Goal: Transaction & Acquisition: Purchase product/service

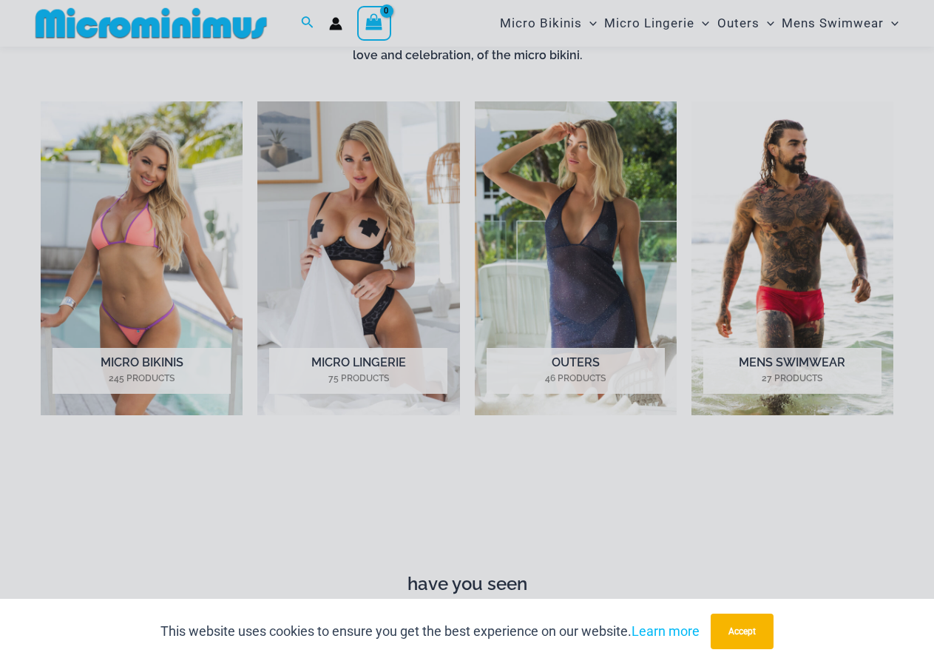
scroll to position [949, 0]
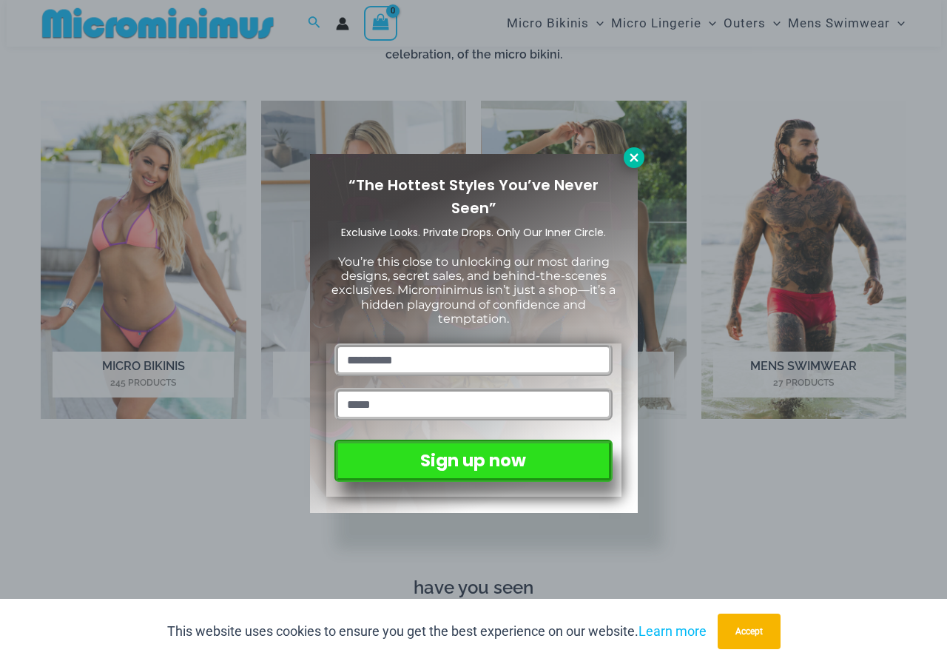
click at [629, 155] on icon at bounding box center [633, 157] width 13 height 13
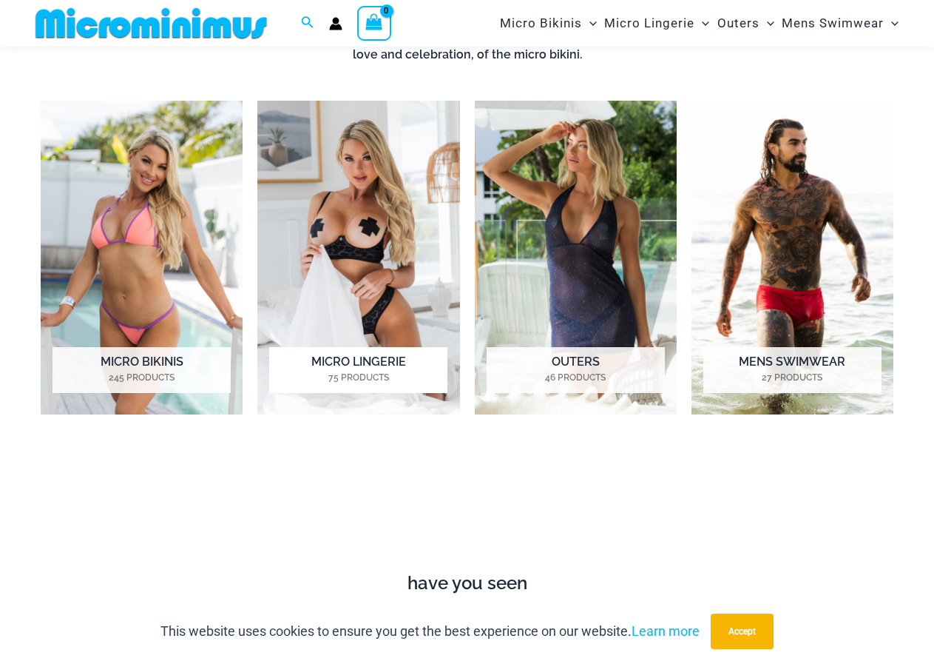
click at [392, 278] on img "Visit product category Micro Lingerie" at bounding box center [358, 258] width 202 height 314
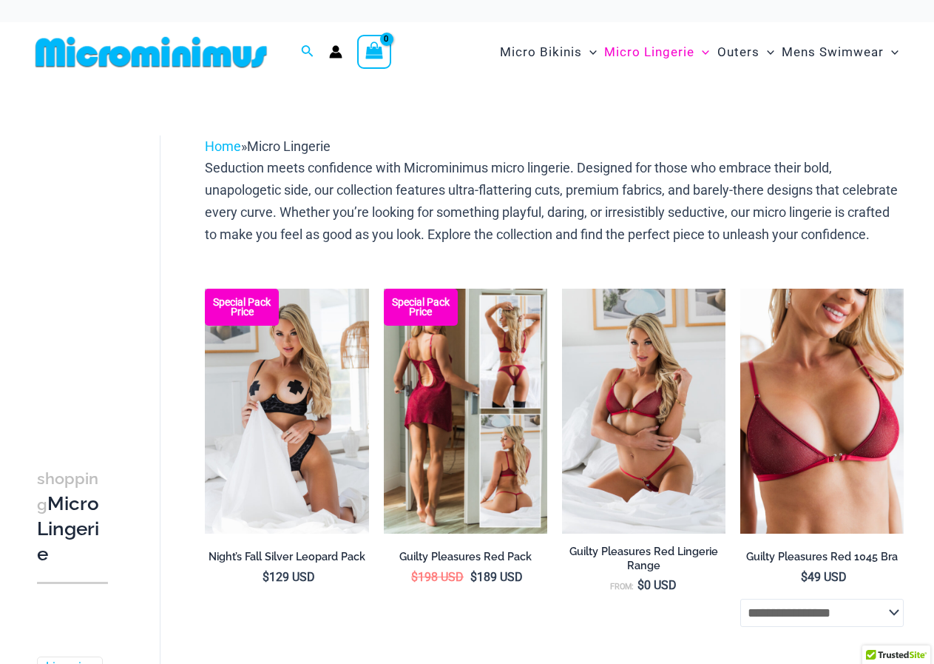
click at [515, 404] on img at bounding box center [465, 411] width 163 height 246
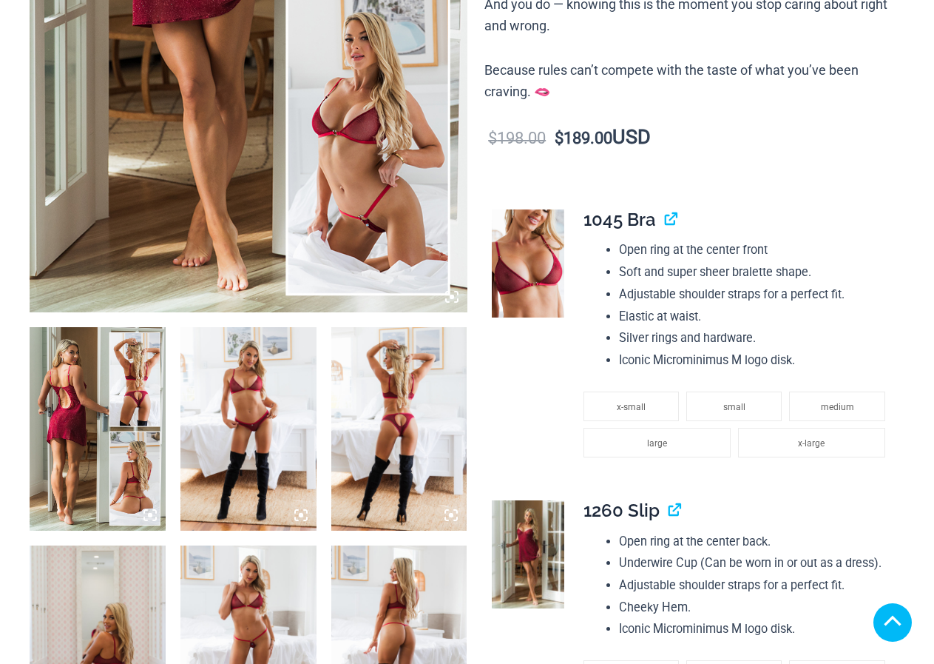
scroll to position [518, 0]
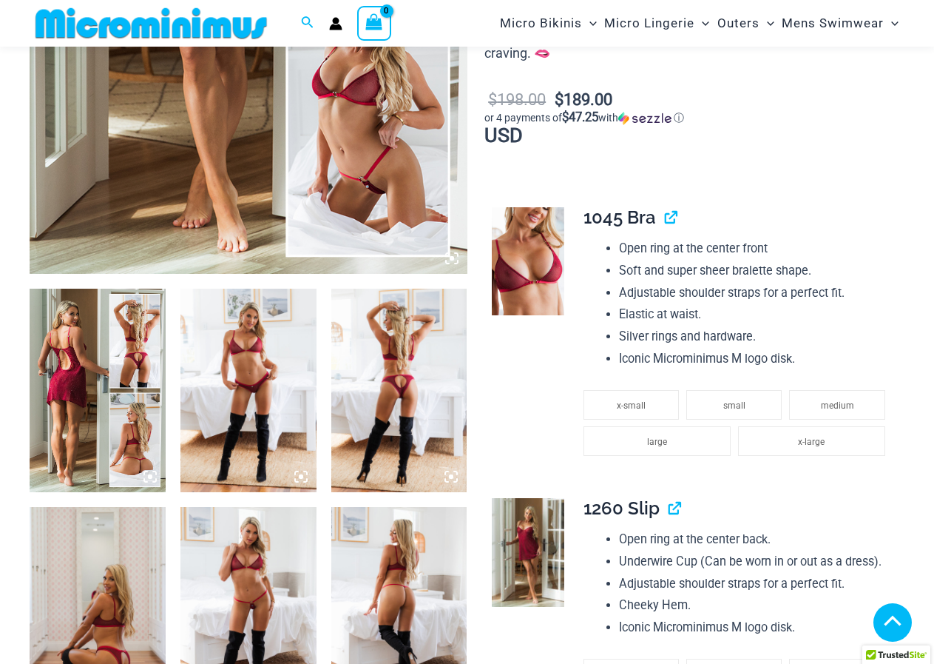
click at [247, 288] on img at bounding box center [248, 390] width 136 height 204
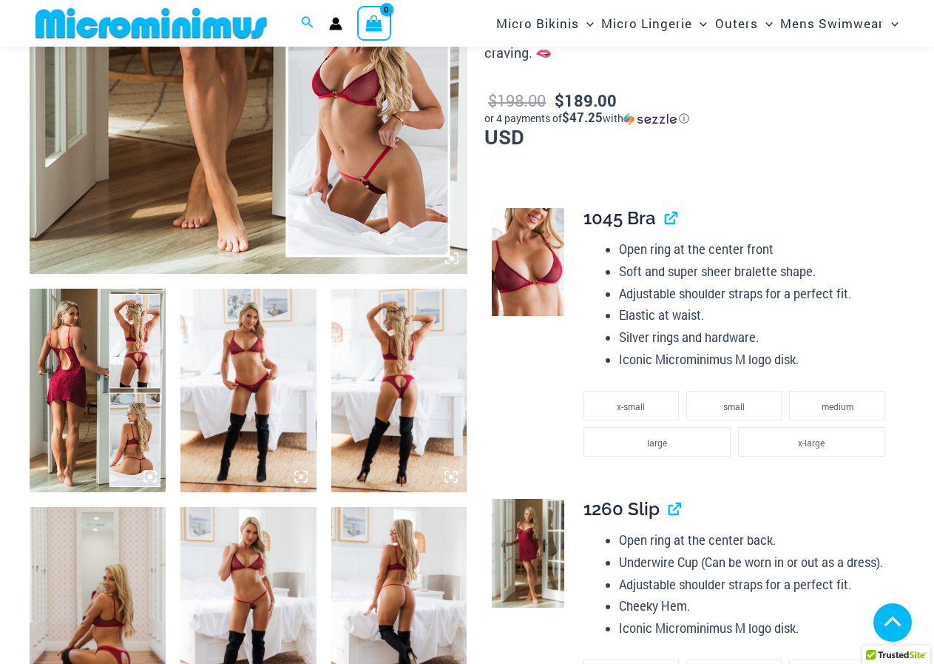
scroll to position [800, 0]
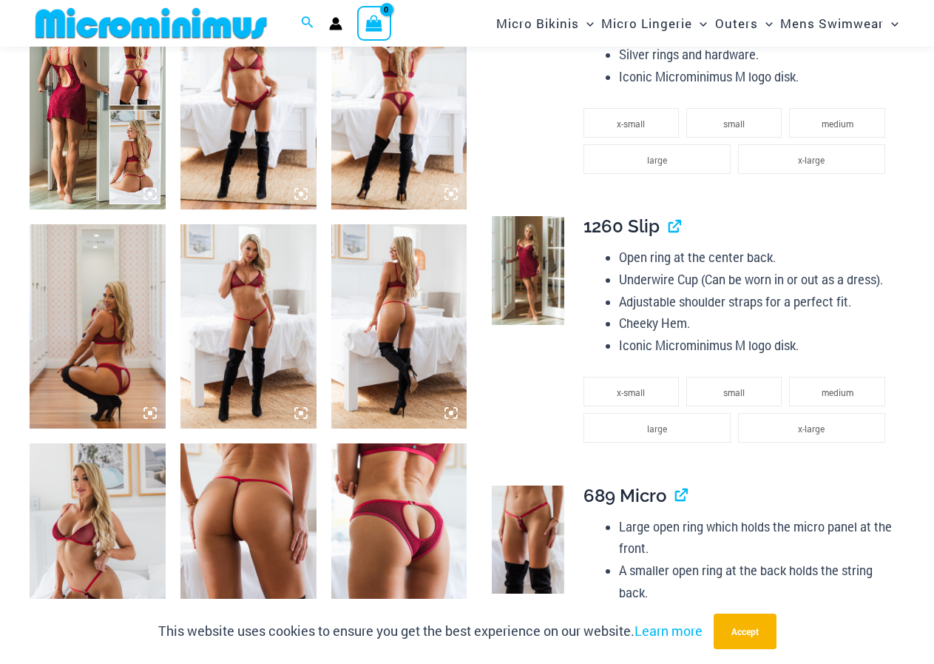
click at [300, 196] on icon at bounding box center [301, 194] width 4 height 4
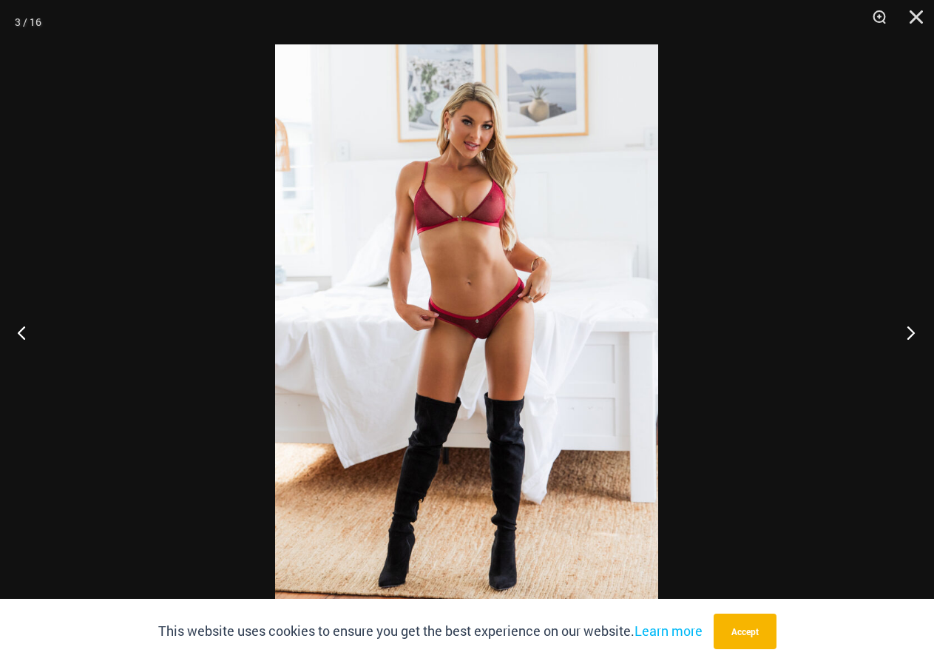
click at [909, 336] on button "Next" at bounding box center [906, 332] width 55 height 74
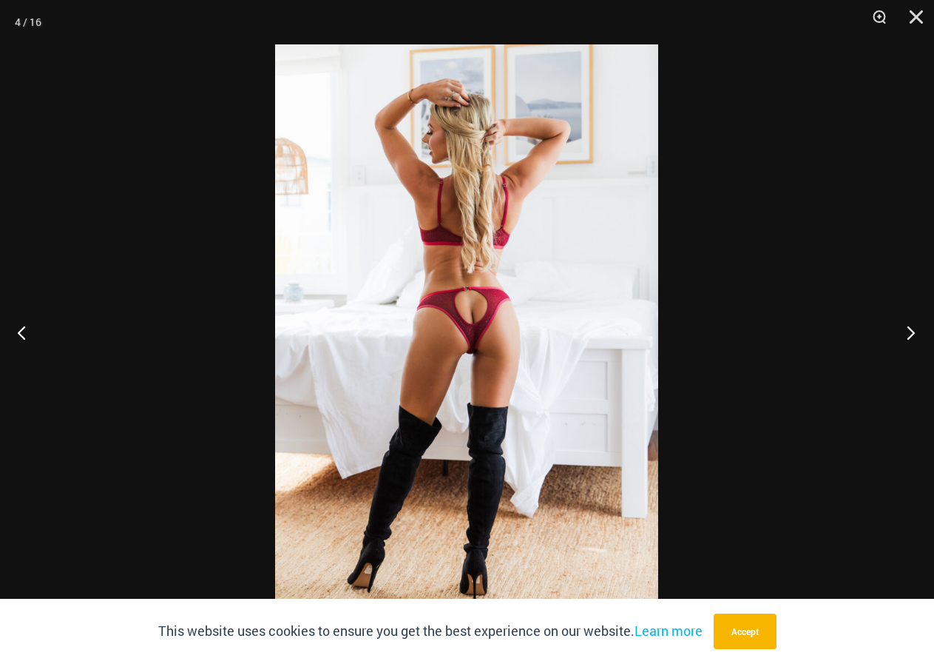
click at [909, 336] on button "Next" at bounding box center [906, 332] width 55 height 74
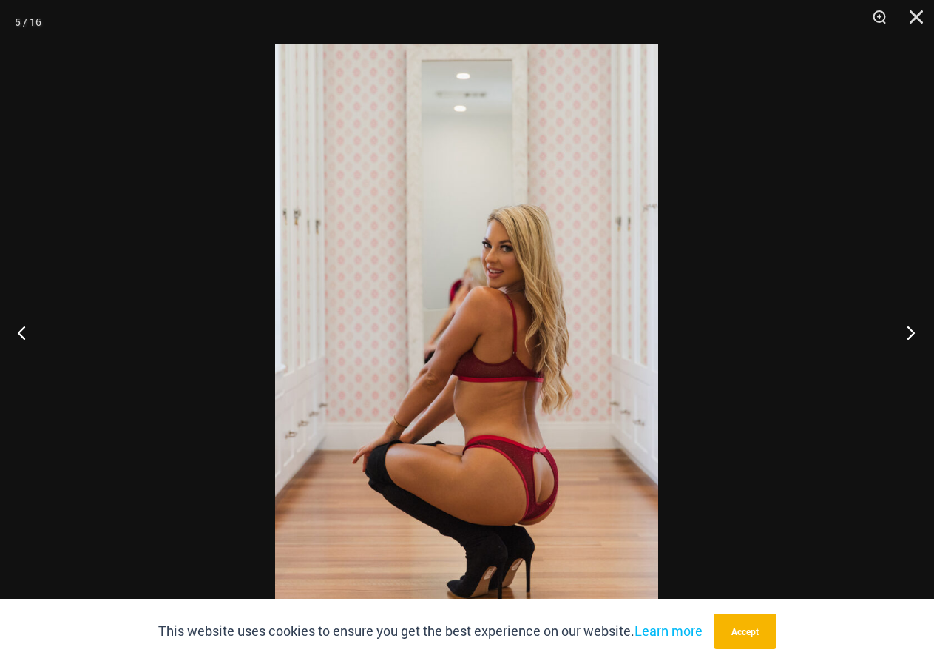
click at [909, 336] on button "Next" at bounding box center [906, 332] width 55 height 74
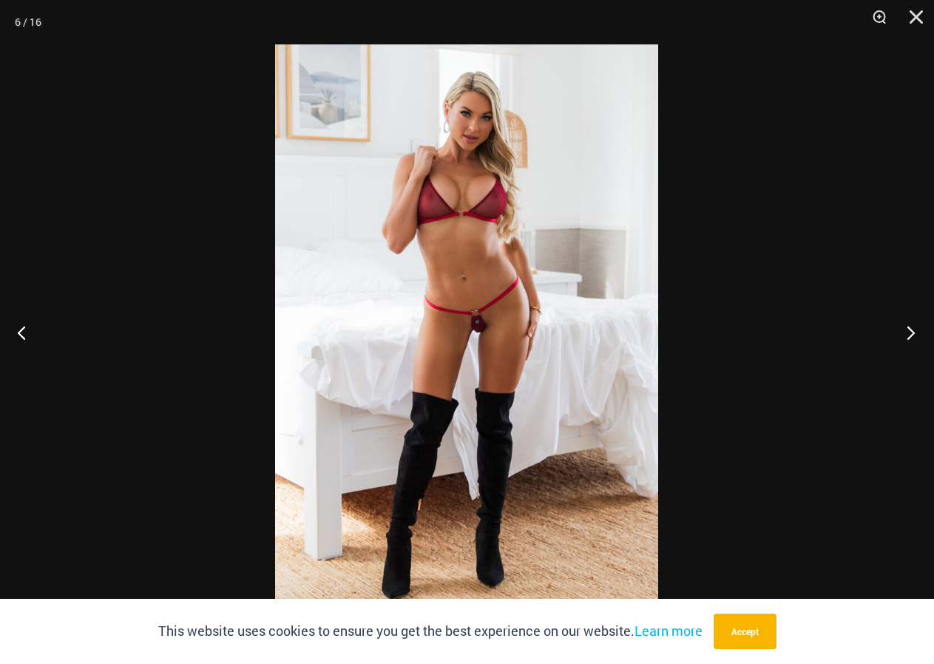
click at [909, 336] on button "Next" at bounding box center [906, 332] width 55 height 74
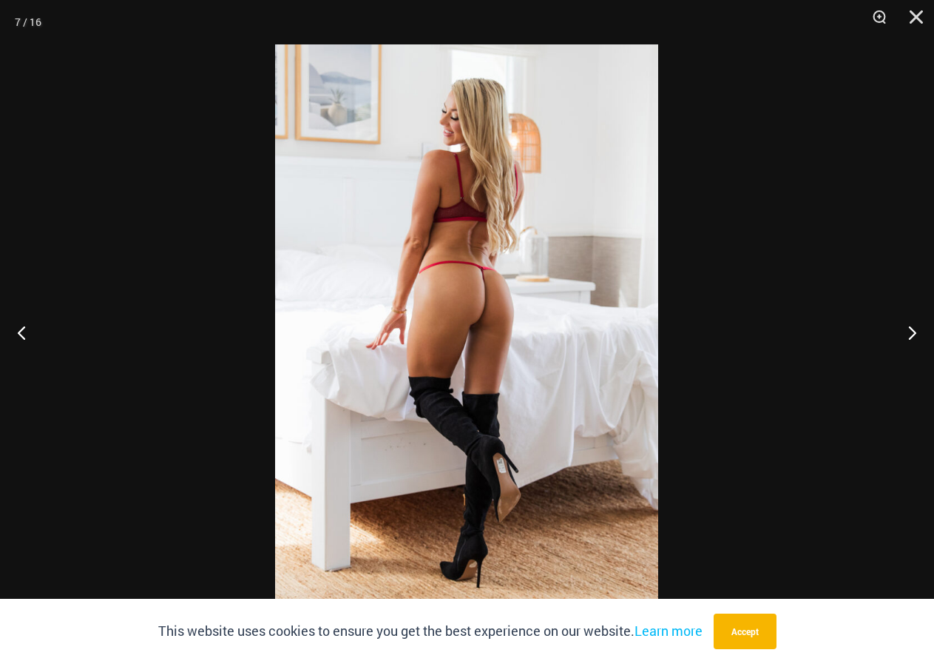
click at [589, 288] on img at bounding box center [466, 331] width 383 height 575
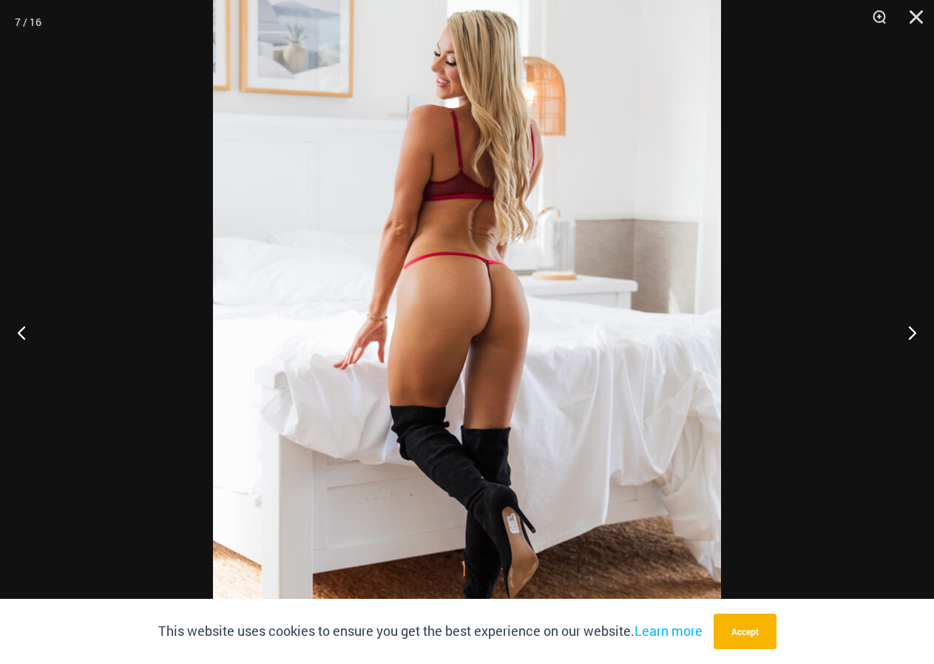
click at [589, 288] on img at bounding box center [467, 346] width 508 height 762
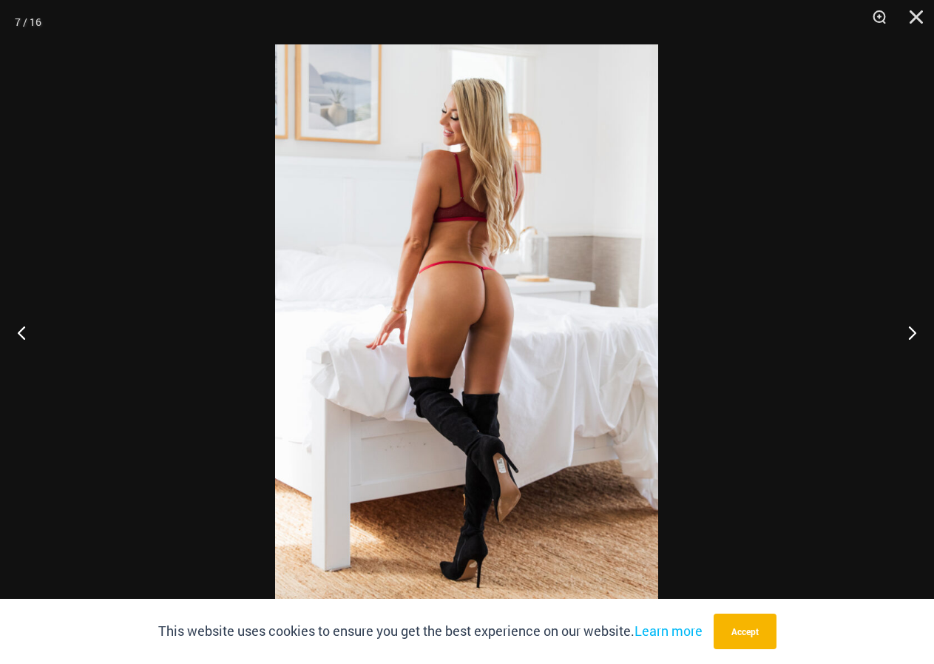
click at [589, 288] on img at bounding box center [466, 331] width 383 height 575
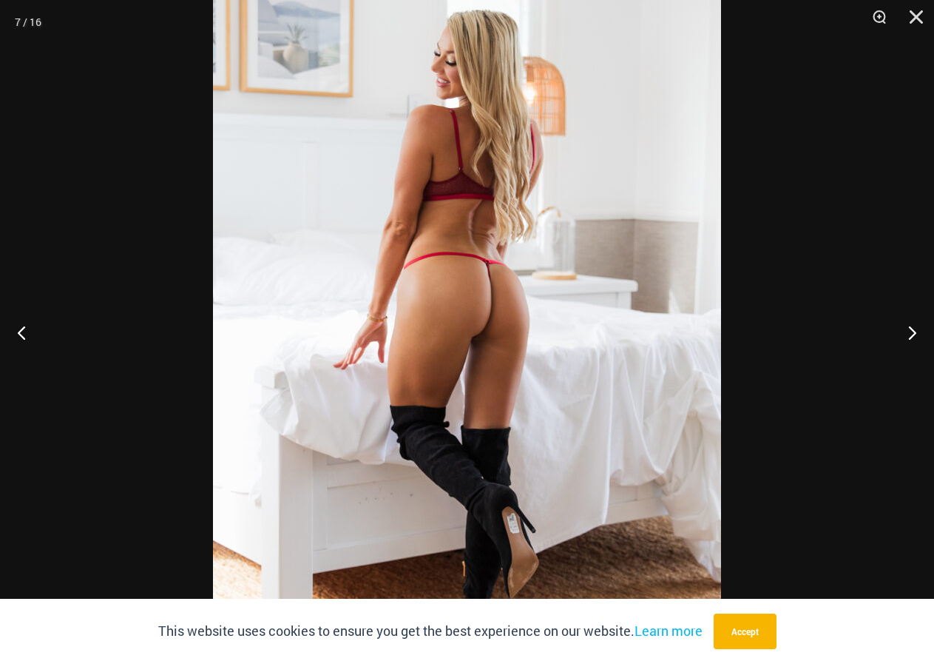
click at [589, 288] on img at bounding box center [467, 346] width 508 height 762
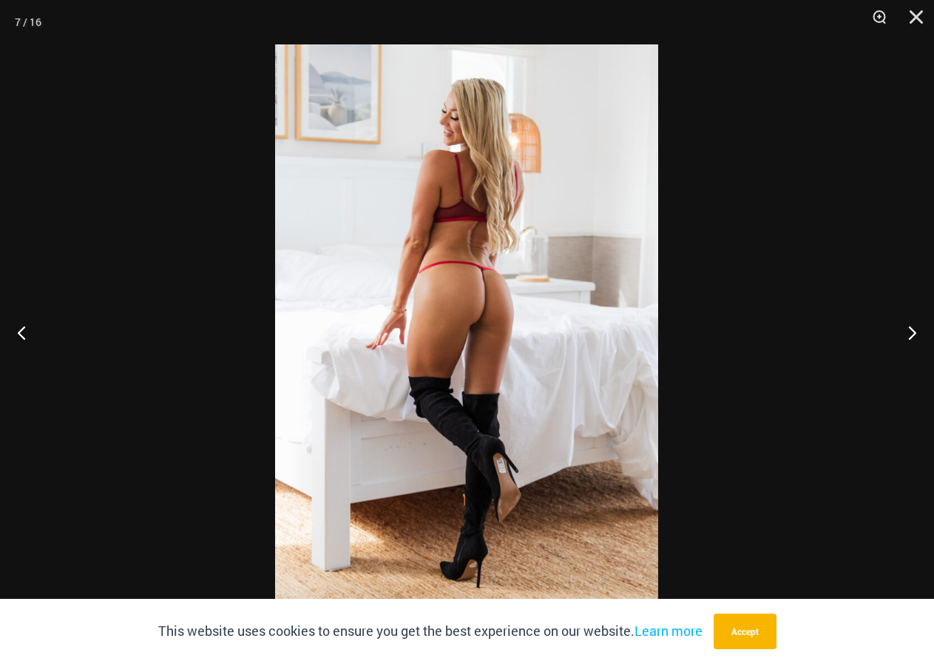
click at [589, 288] on img at bounding box center [466, 331] width 383 height 575
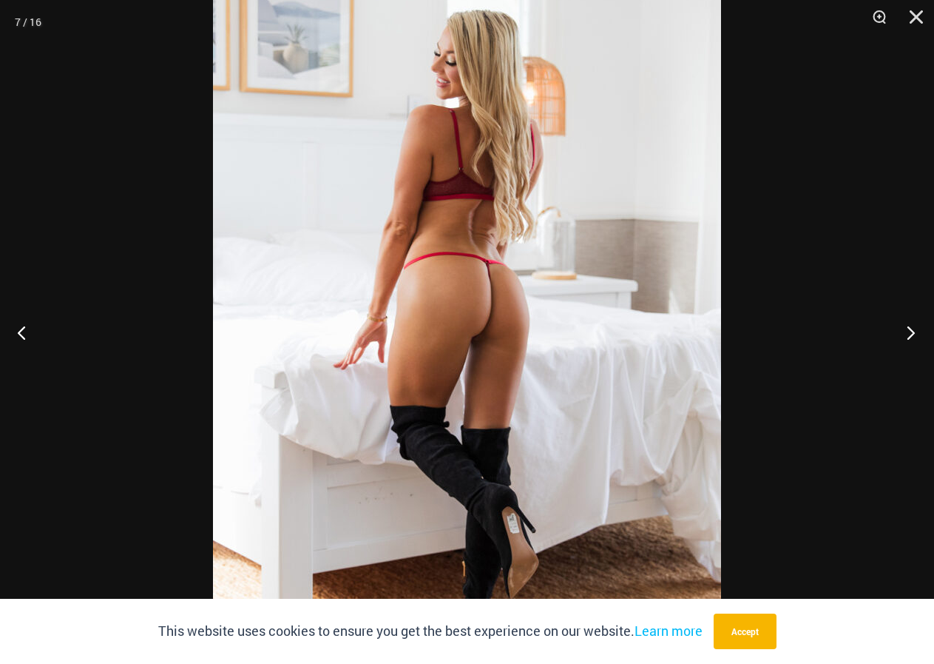
click at [910, 333] on button "Next" at bounding box center [906, 332] width 55 height 74
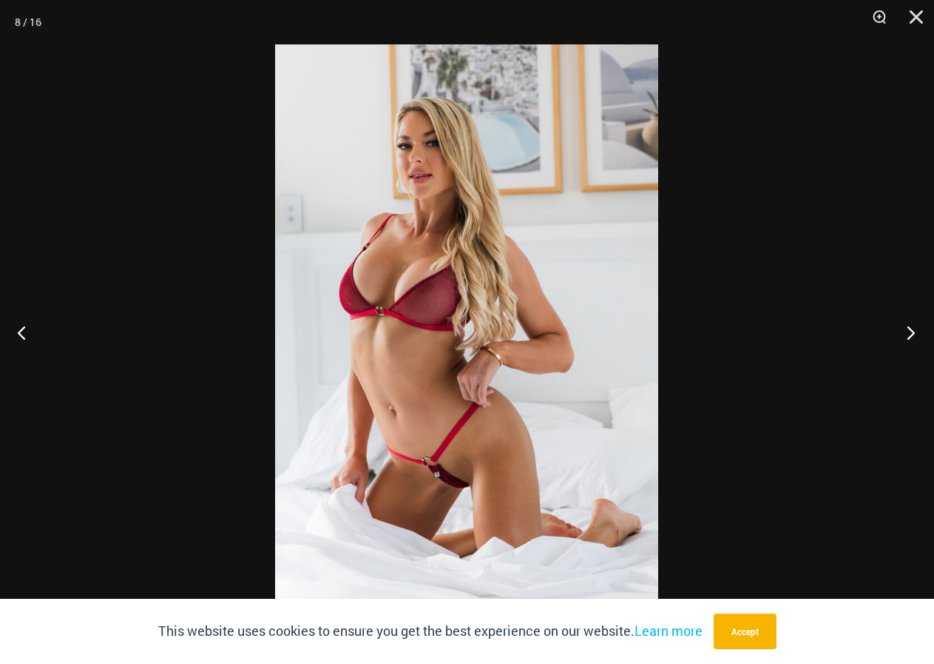
click at [910, 333] on button "Next" at bounding box center [906, 332] width 55 height 74
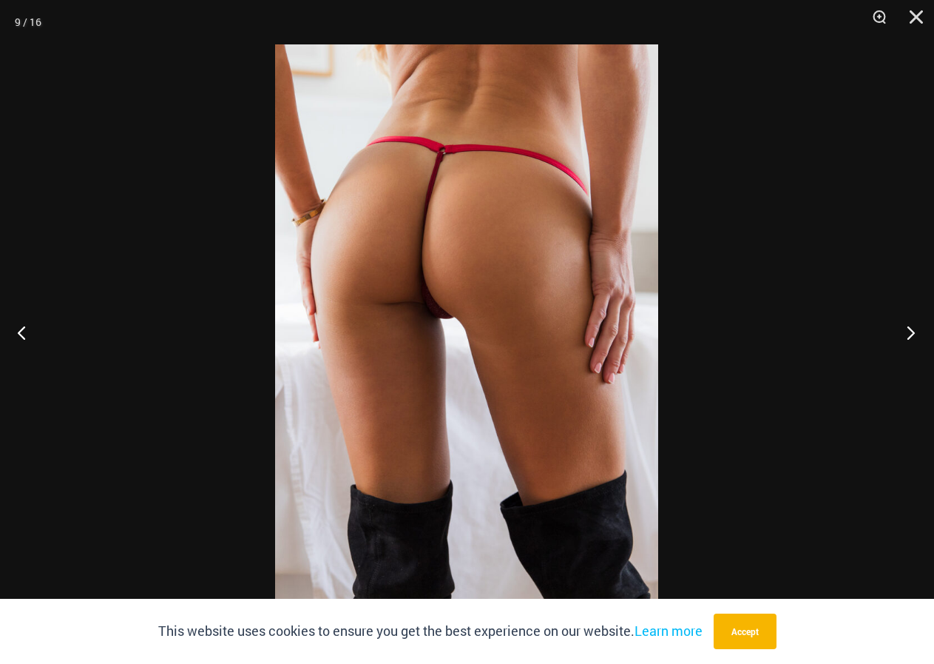
click at [910, 333] on button "Next" at bounding box center [906, 332] width 55 height 74
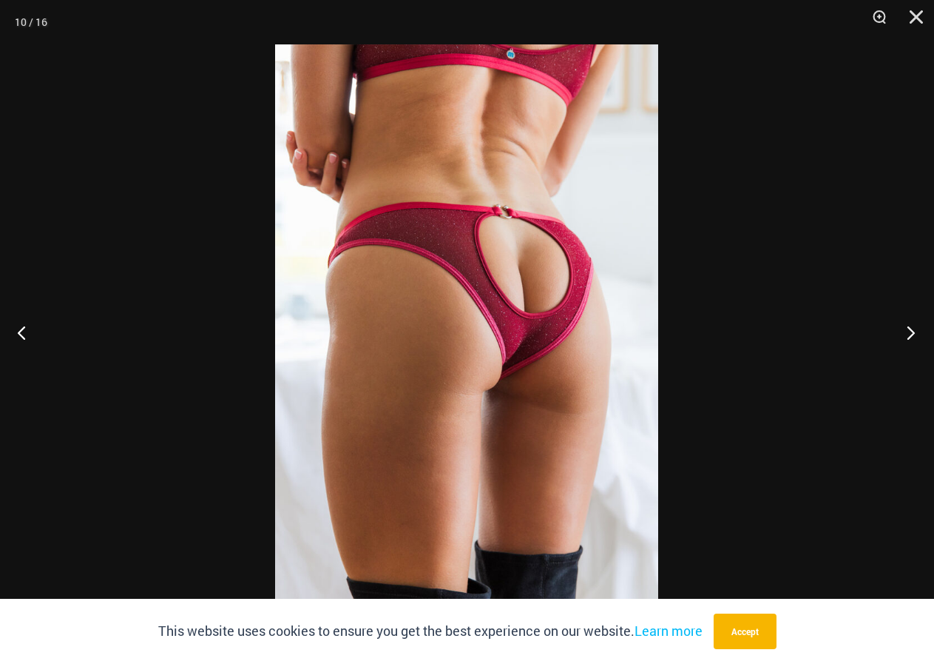
click at [910, 333] on button "Next" at bounding box center [906, 332] width 55 height 74
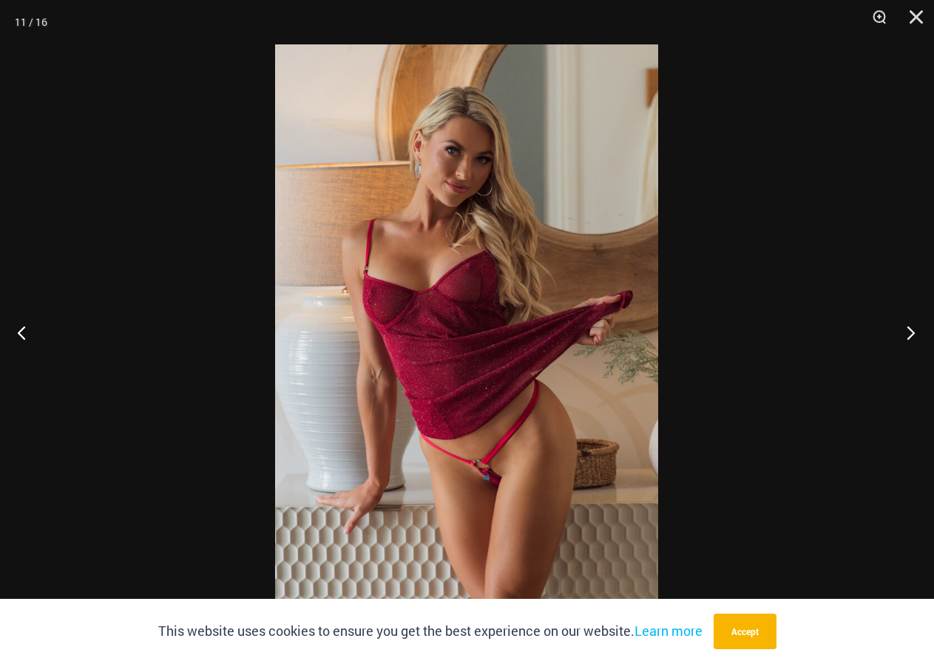
click at [910, 333] on button "Next" at bounding box center [906, 332] width 55 height 74
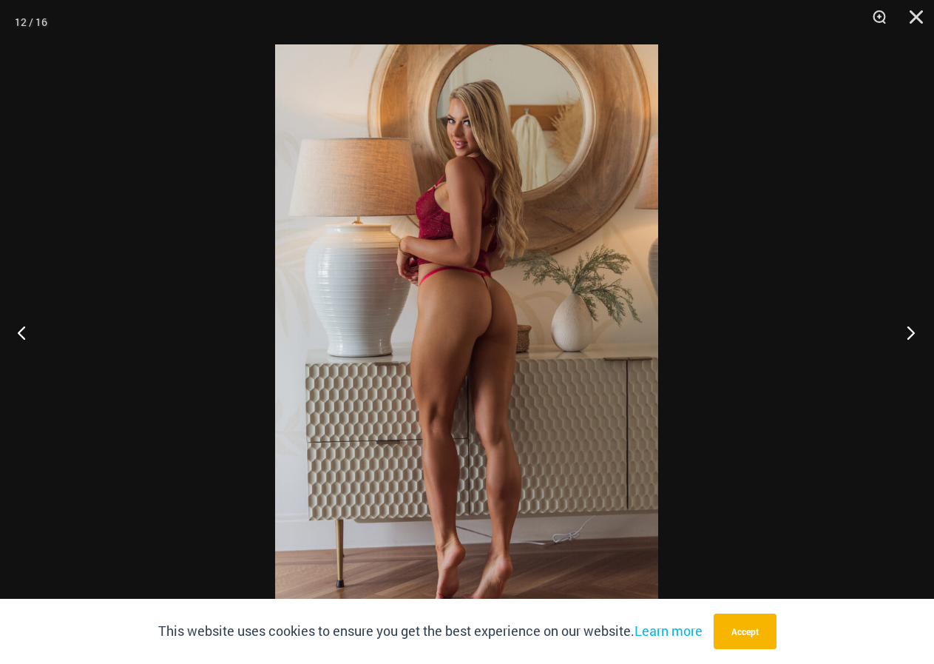
click at [910, 333] on button "Next" at bounding box center [906, 332] width 55 height 74
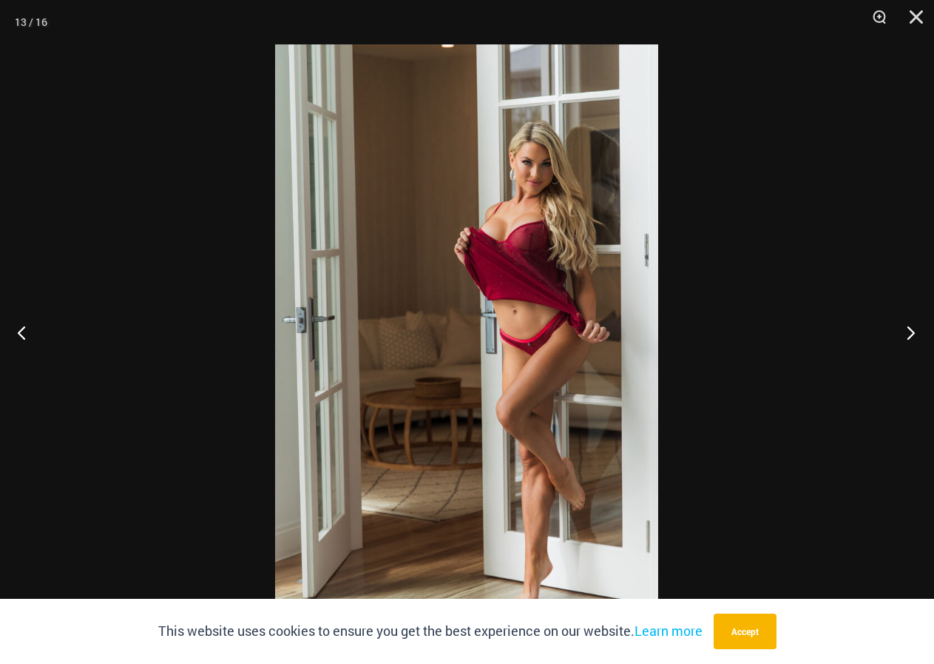
click at [910, 333] on button "Next" at bounding box center [906, 332] width 55 height 74
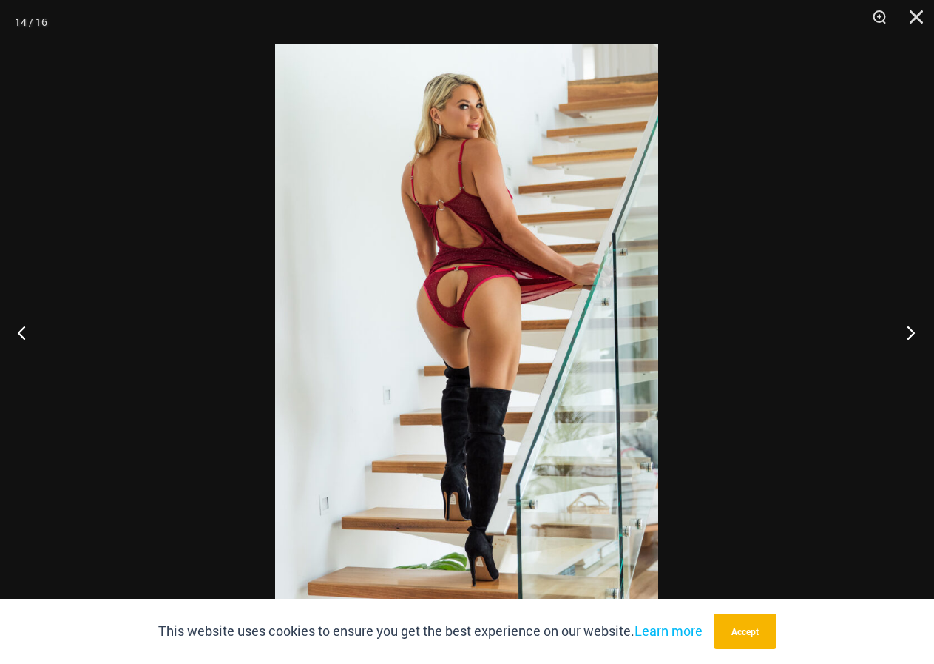
click at [910, 333] on button "Next" at bounding box center [906, 332] width 55 height 74
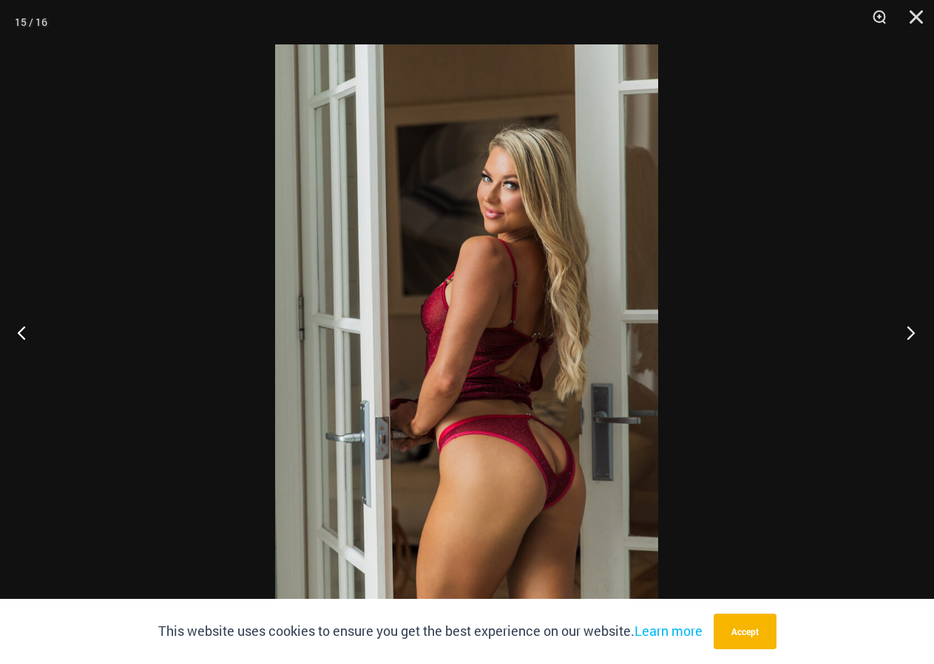
click at [910, 333] on button "Next" at bounding box center [906, 332] width 55 height 74
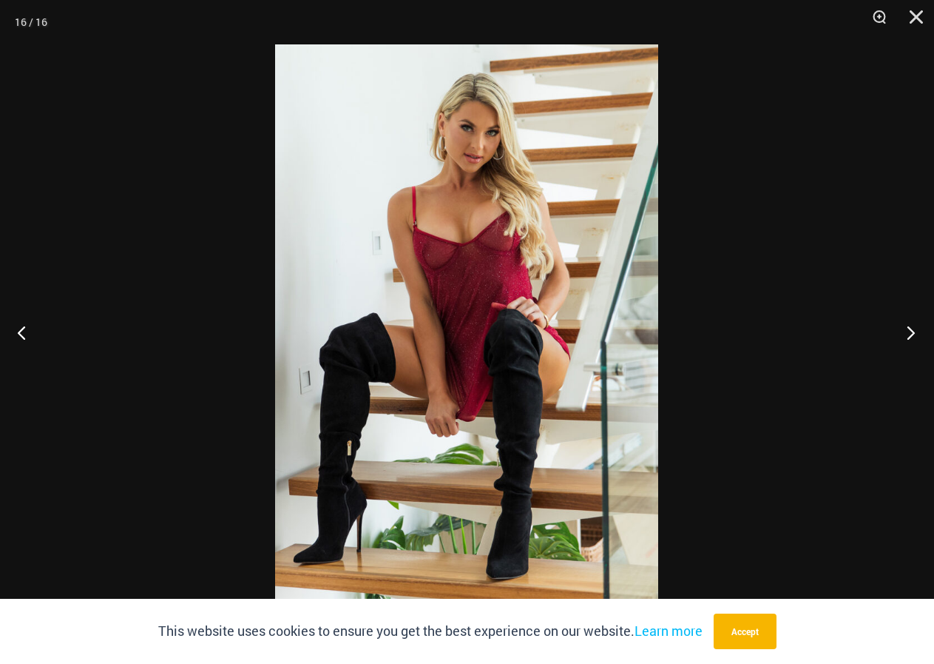
click at [910, 333] on button "Next" at bounding box center [906, 332] width 55 height 74
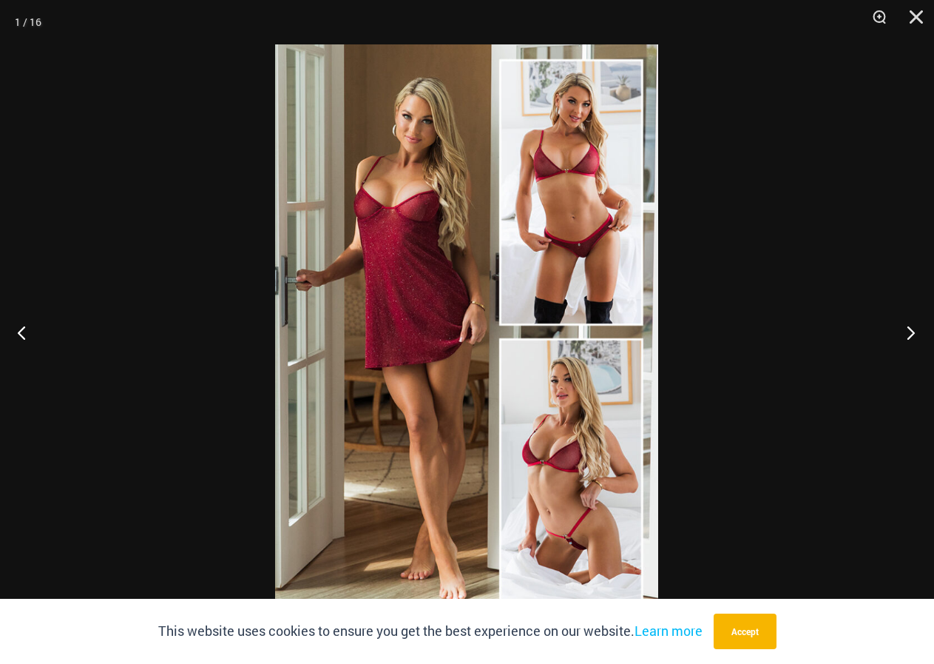
click at [910, 333] on button "Next" at bounding box center [906, 332] width 55 height 74
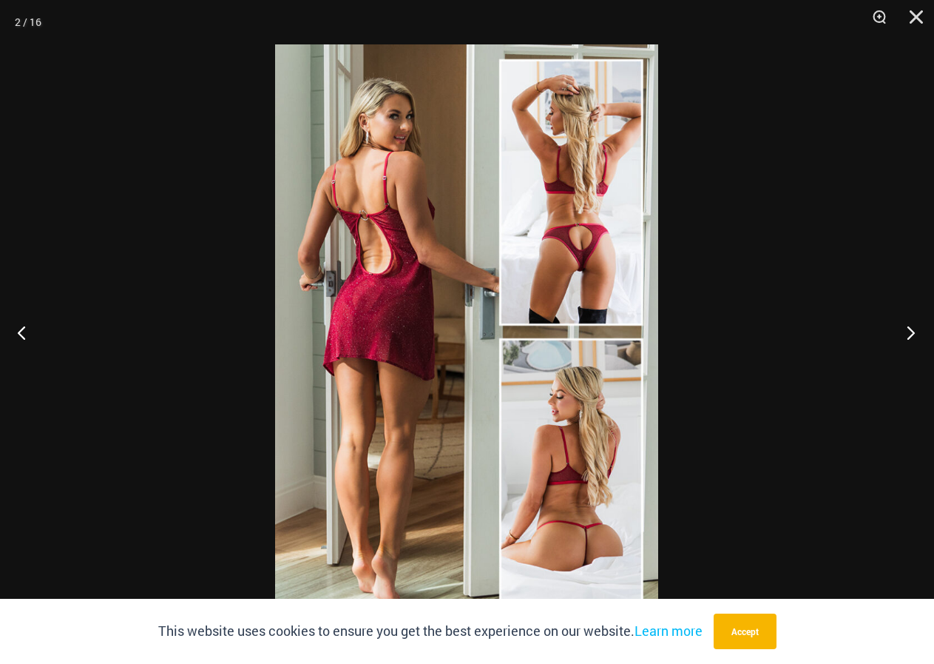
click at [910, 333] on button "Next" at bounding box center [906, 332] width 55 height 74
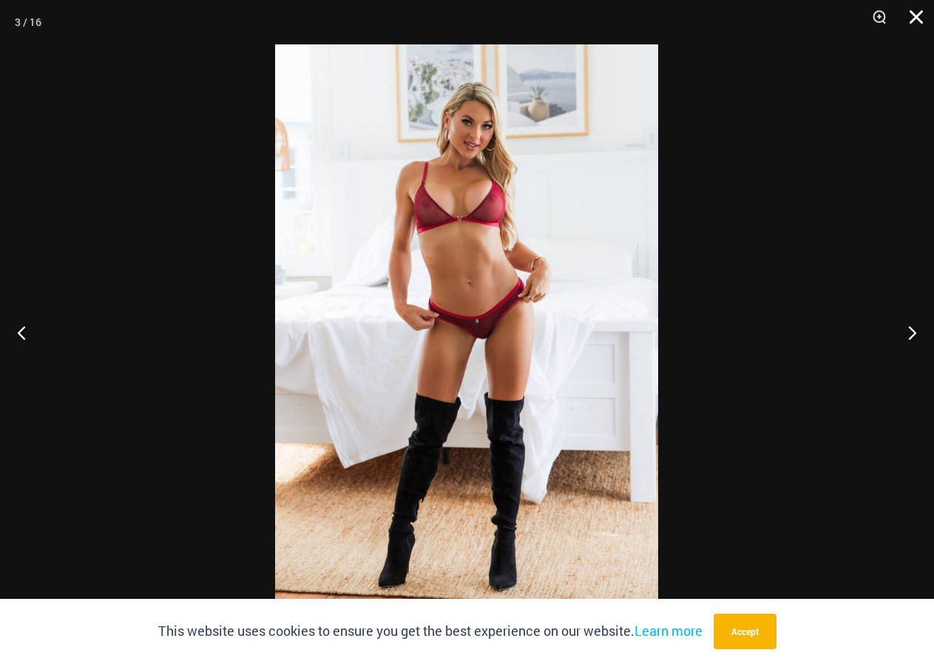
click at [916, 18] on button "Close" at bounding box center [911, 22] width 37 height 44
